Goal: Information Seeking & Learning: Learn about a topic

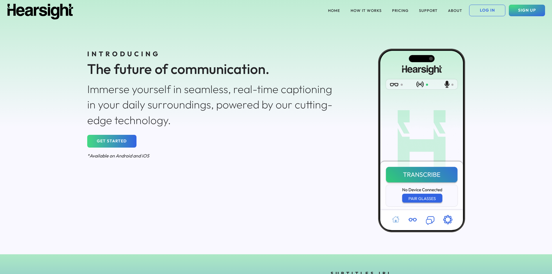
drag, startPoint x: 551, startPoint y: 32, endPoint x: 556, endPoint y: 61, distance: 29.1
click at [552, 61] on html "HOME HOW IT WORKS PRICING SUPPORT ABOUT LOG IN SIGN UP INTRODUCING The future o…" at bounding box center [276, 137] width 552 height 274
click at [363, 12] on button "HOW IT WORKS" at bounding box center [366, 11] width 38 height 12
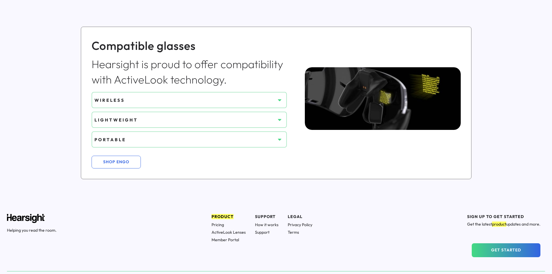
scroll to position [431, 0]
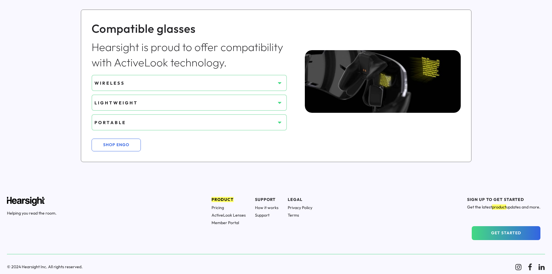
click at [225, 215] on h1 "ActiveLook Lenses" at bounding box center [229, 214] width 34 height 5
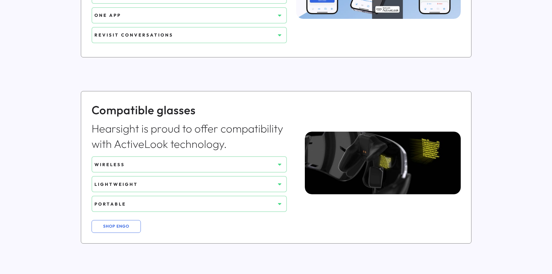
scroll to position [0, 0]
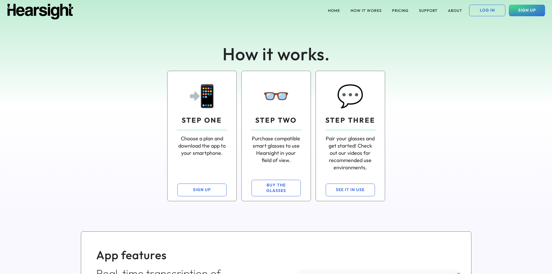
drag, startPoint x: 526, startPoint y: 162, endPoint x: 509, endPoint y: 19, distance: 143.9
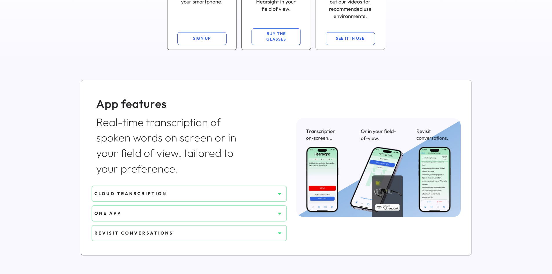
scroll to position [203, 0]
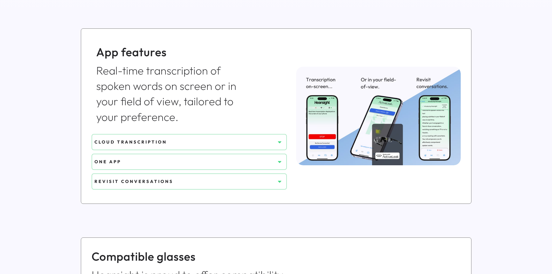
click at [275, 141] on button at bounding box center [279, 142] width 9 height 9
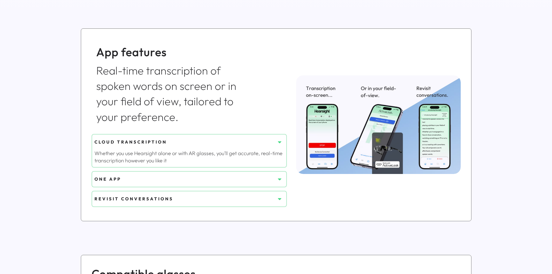
click at [275, 141] on button at bounding box center [279, 142] width 9 height 9
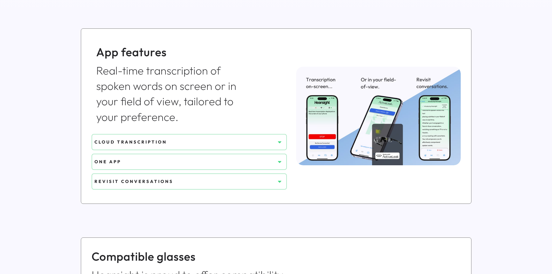
click at [274, 139] on div "CLOUD TRANSCRIPTION" at bounding box center [184, 142] width 181 height 6
click at [279, 140] on icon at bounding box center [280, 142] width 6 height 6
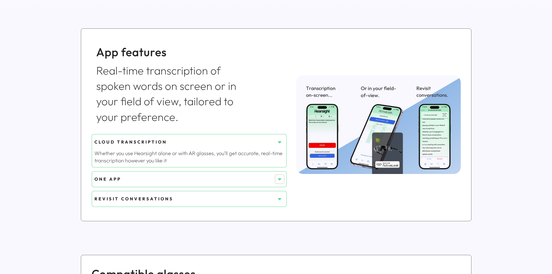
click at [275, 176] on button at bounding box center [279, 179] width 9 height 9
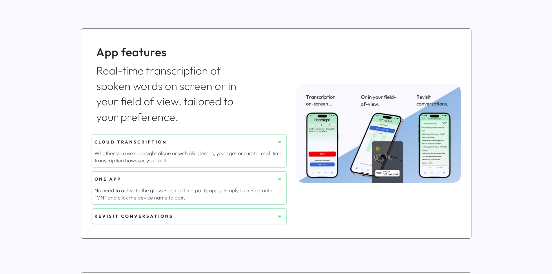
click at [273, 213] on div "REVISIT CONVERSATIONS" at bounding box center [184, 216] width 181 height 10
click at [279, 215] on icon at bounding box center [280, 216] width 6 height 6
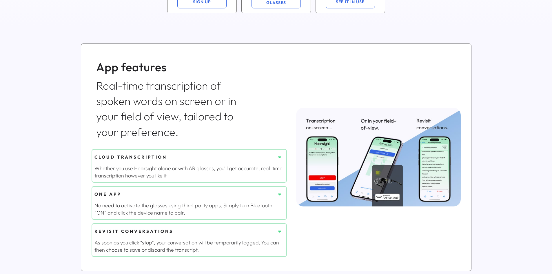
scroll to position [3, 0]
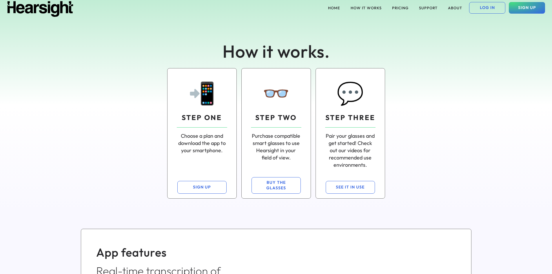
drag, startPoint x: 499, startPoint y: 189, endPoint x: 513, endPoint y: 24, distance: 165.2
